Goal: Check status: Check status

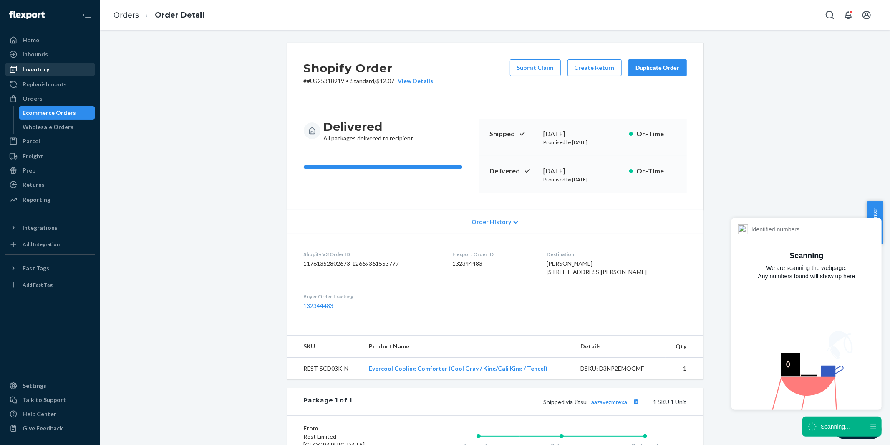
scroll to position [139, 0]
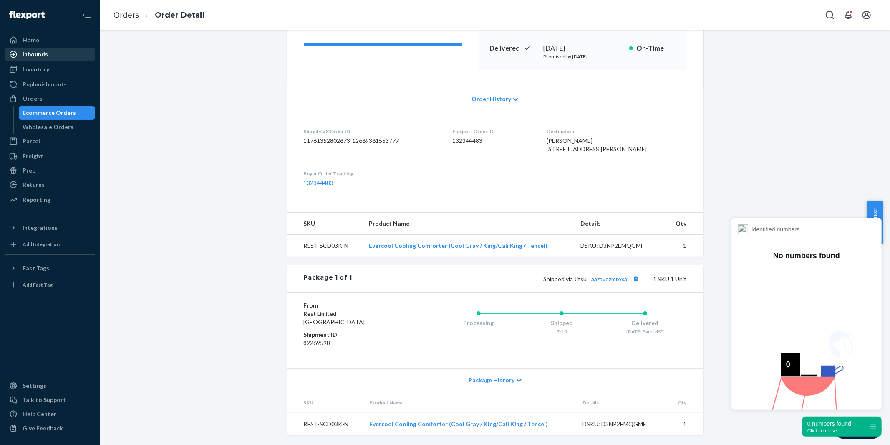
click at [36, 54] on div "Inbounds" at bounding box center [35, 54] width 25 height 8
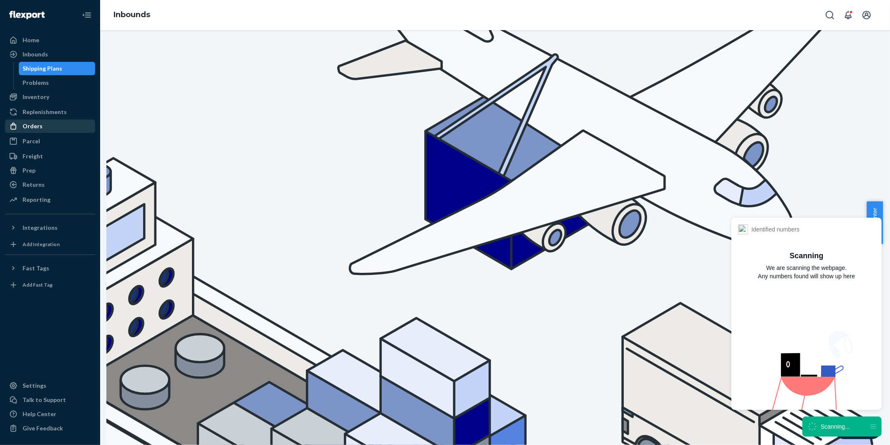
click at [34, 127] on div "Orders" at bounding box center [33, 126] width 20 height 8
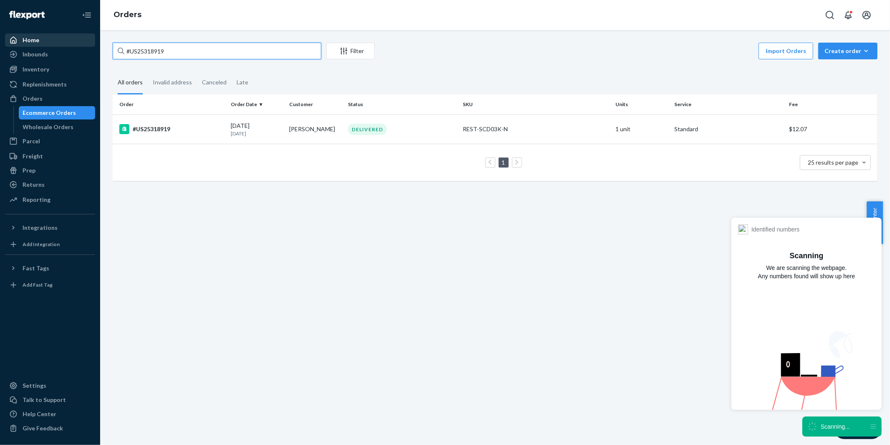
drag, startPoint x: 195, startPoint y: 45, endPoint x: 42, endPoint y: 36, distance: 153.0
click at [42, 36] on div "Home Inbounds Shipping Plans Problems Inventory Products Replenishments Orders …" at bounding box center [445, 222] width 890 height 445
paste input "US25340565"
type input "US25340565"
click at [161, 126] on div "#US25340565" at bounding box center [171, 129] width 105 height 10
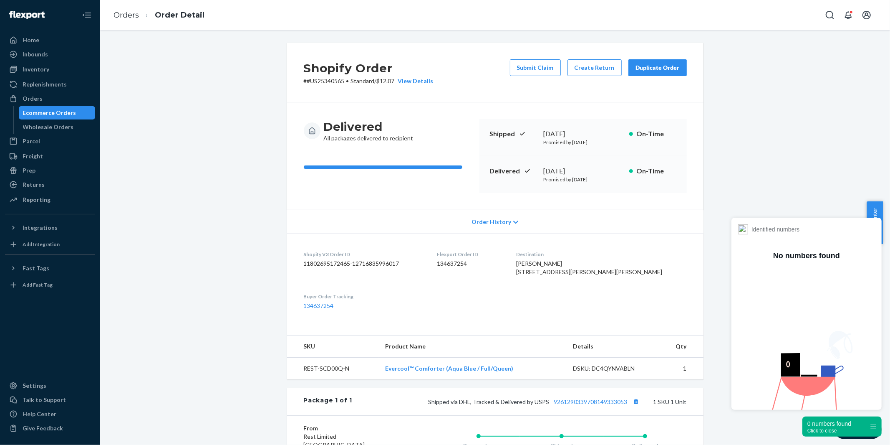
scroll to position [139, 0]
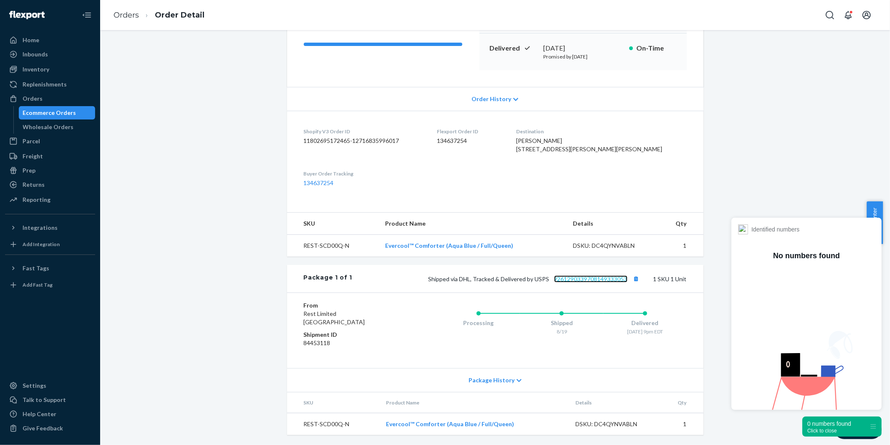
click at [587, 280] on link "9261290339708149333053" at bounding box center [590, 278] width 73 height 7
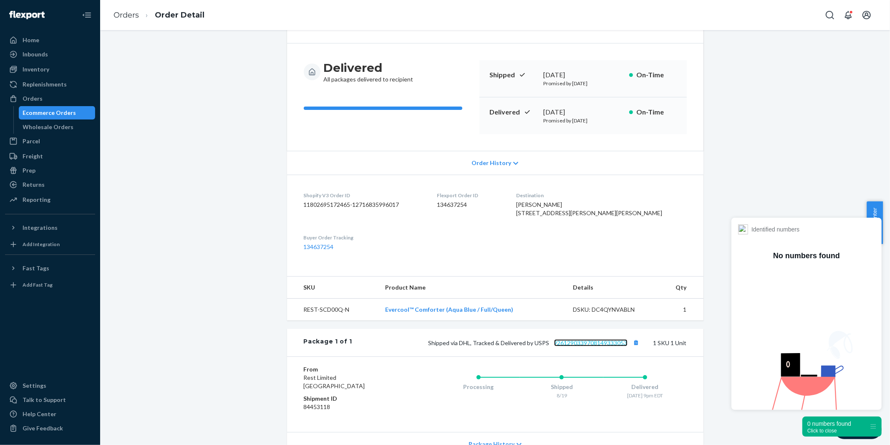
scroll to position [0, 0]
